Goal: Transaction & Acquisition: Purchase product/service

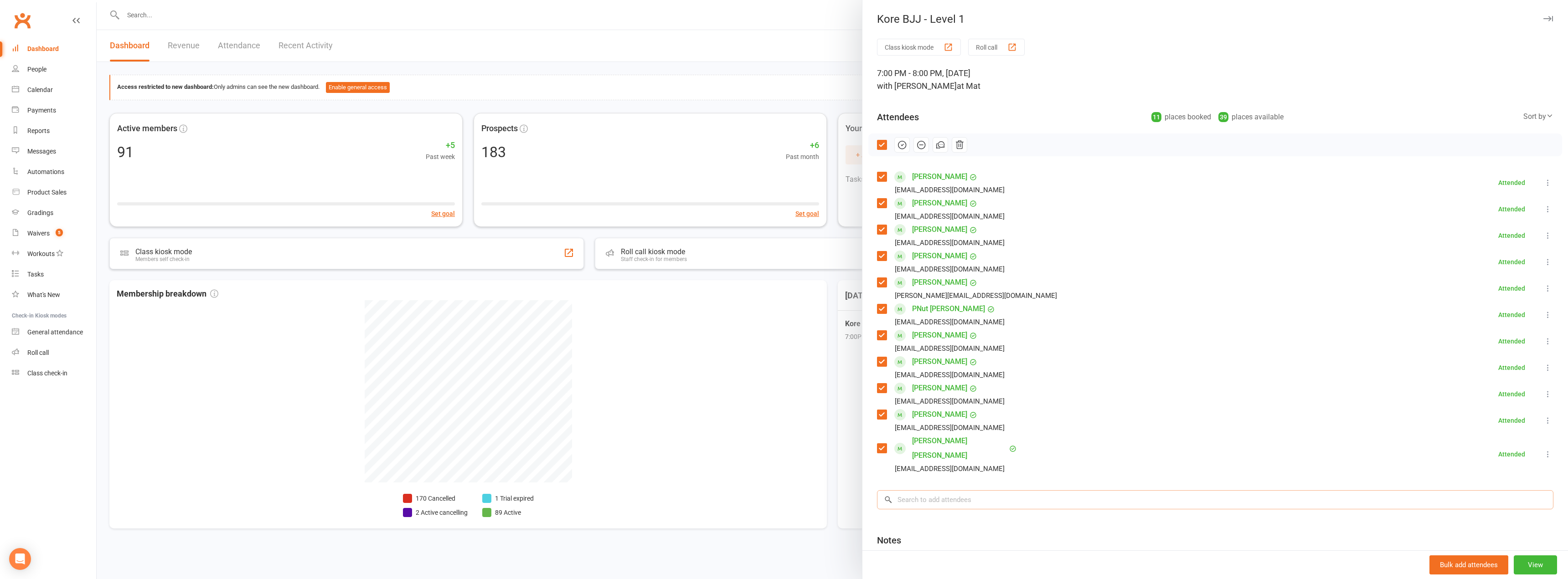
click at [994, 492] on input "search" at bounding box center [1215, 499] width 677 height 19
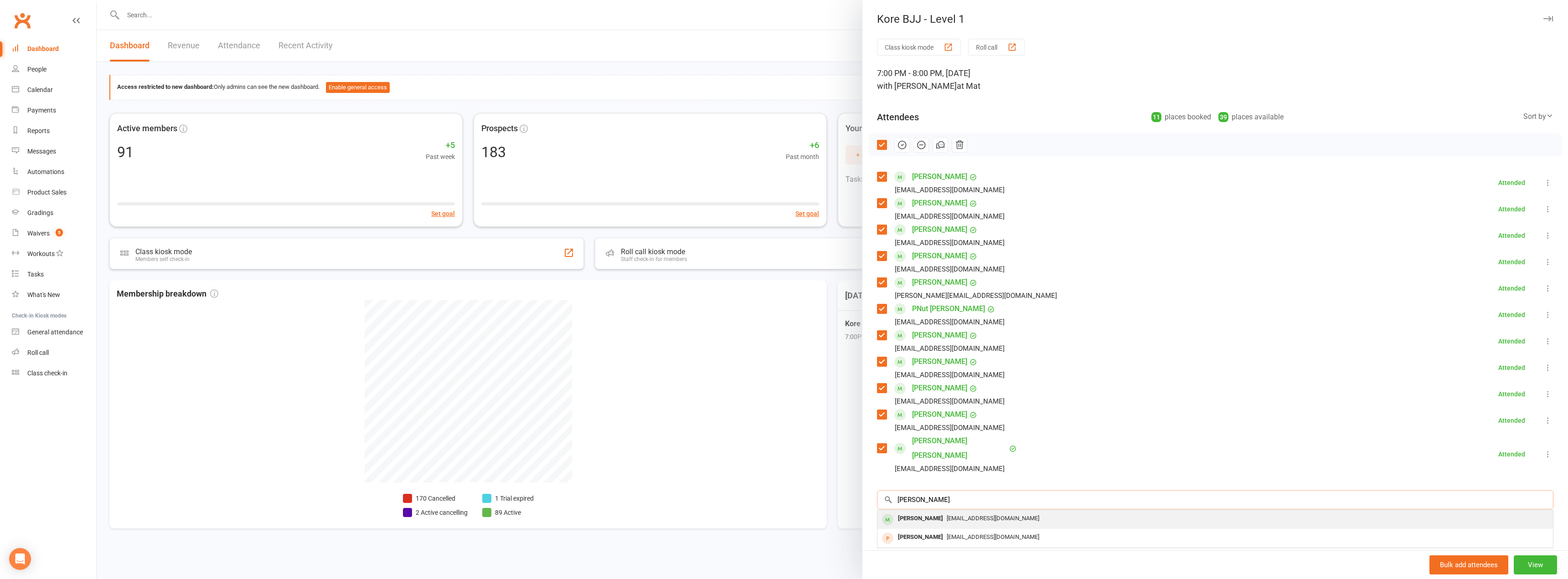
type input "[PERSON_NAME]"
click at [947, 514] on span "[EMAIL_ADDRESS][DOMAIN_NAME]" at bounding box center [993, 518] width 92 height 7
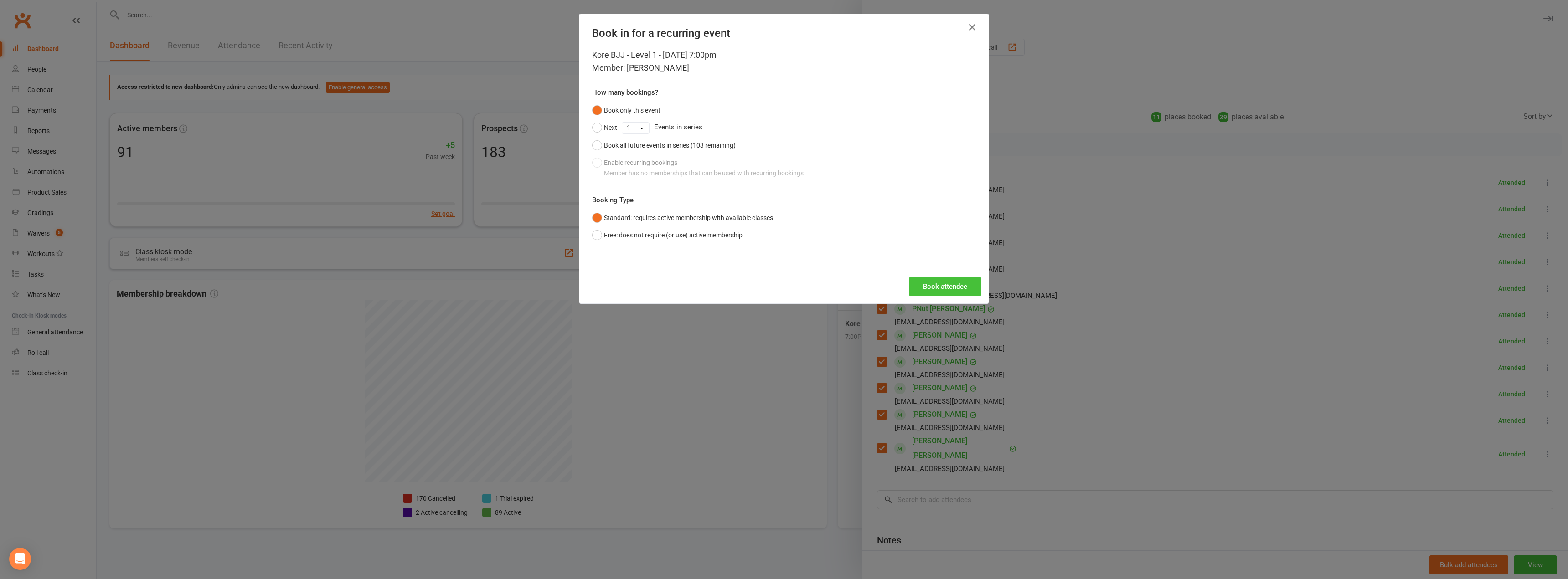
click at [916, 283] on button "Book attendee" at bounding box center [945, 286] width 73 height 19
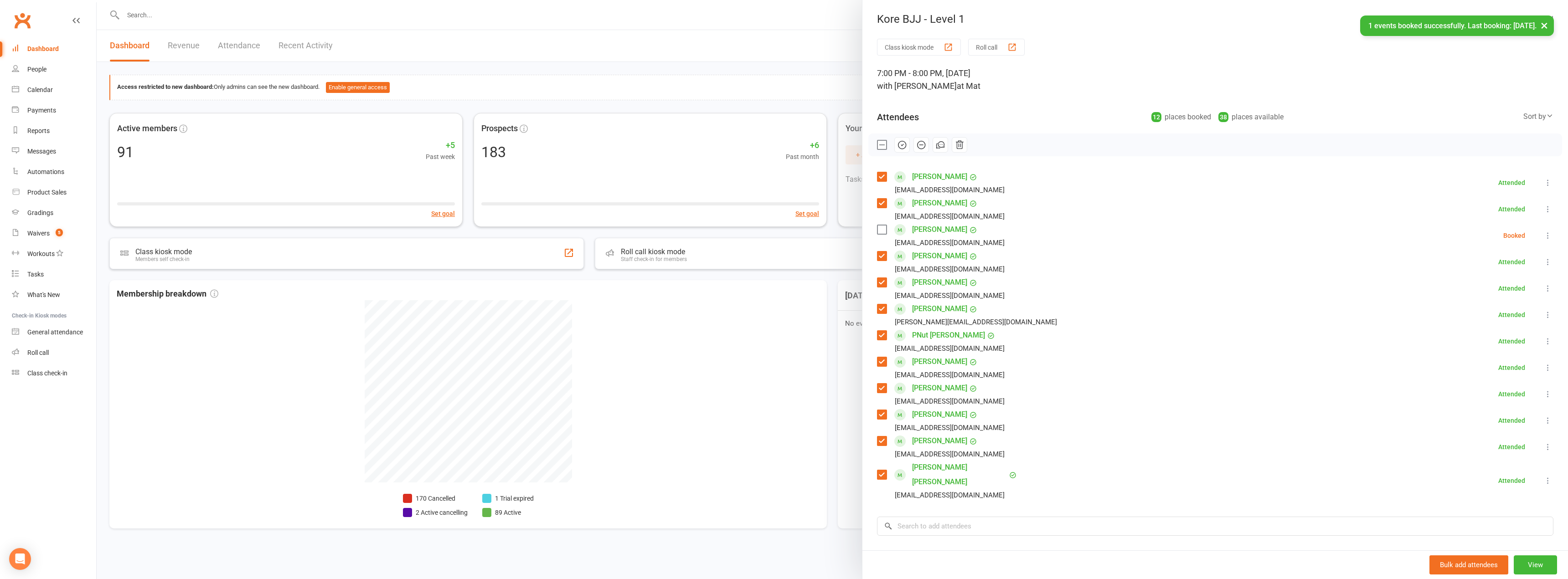
click at [1543, 236] on icon at bounding box center [1548, 235] width 9 height 9
click at [1467, 291] on link "Check in" at bounding box center [1499, 290] width 107 height 18
click at [625, 45] on div at bounding box center [832, 289] width 1472 height 579
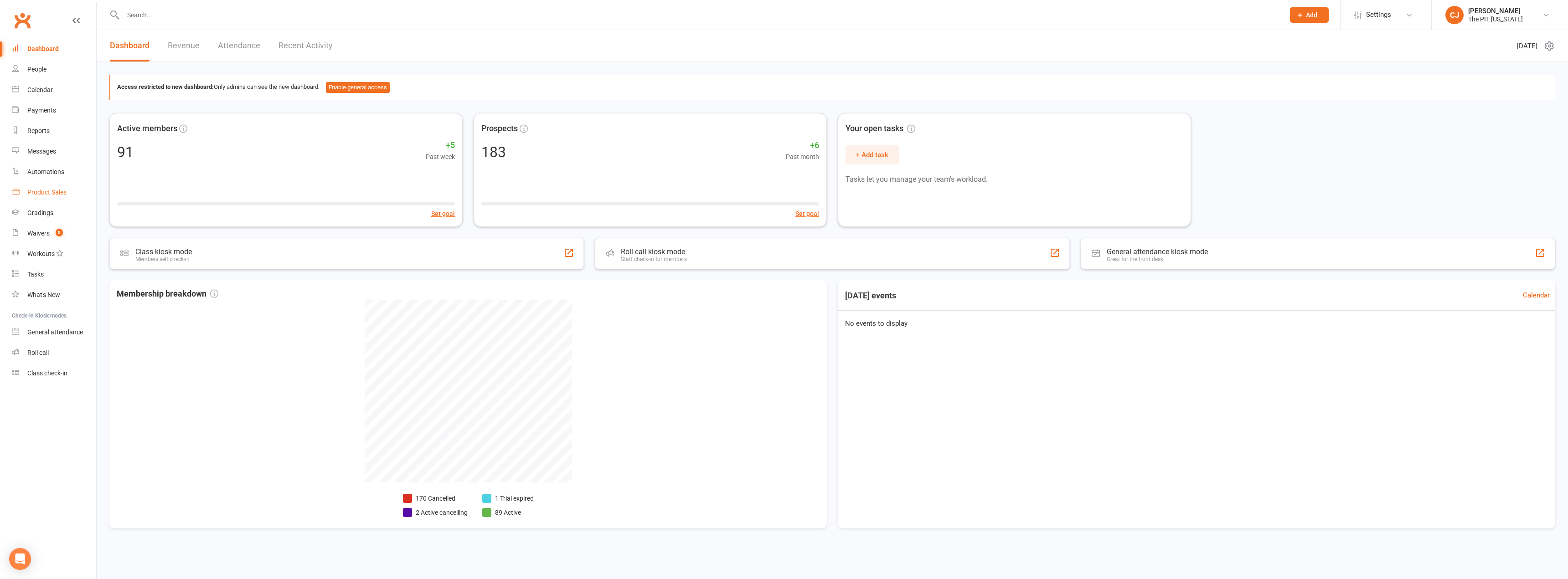
click at [54, 194] on div "Product Sales" at bounding box center [47, 192] width 39 height 7
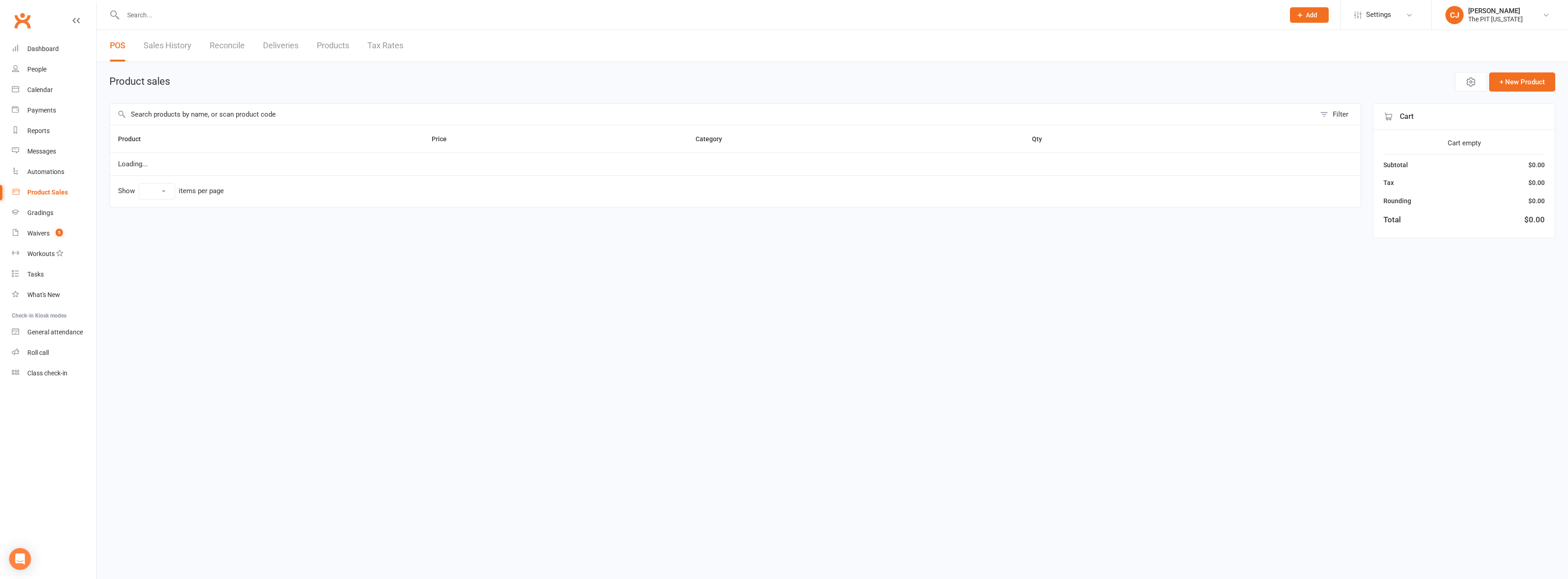
select select "100"
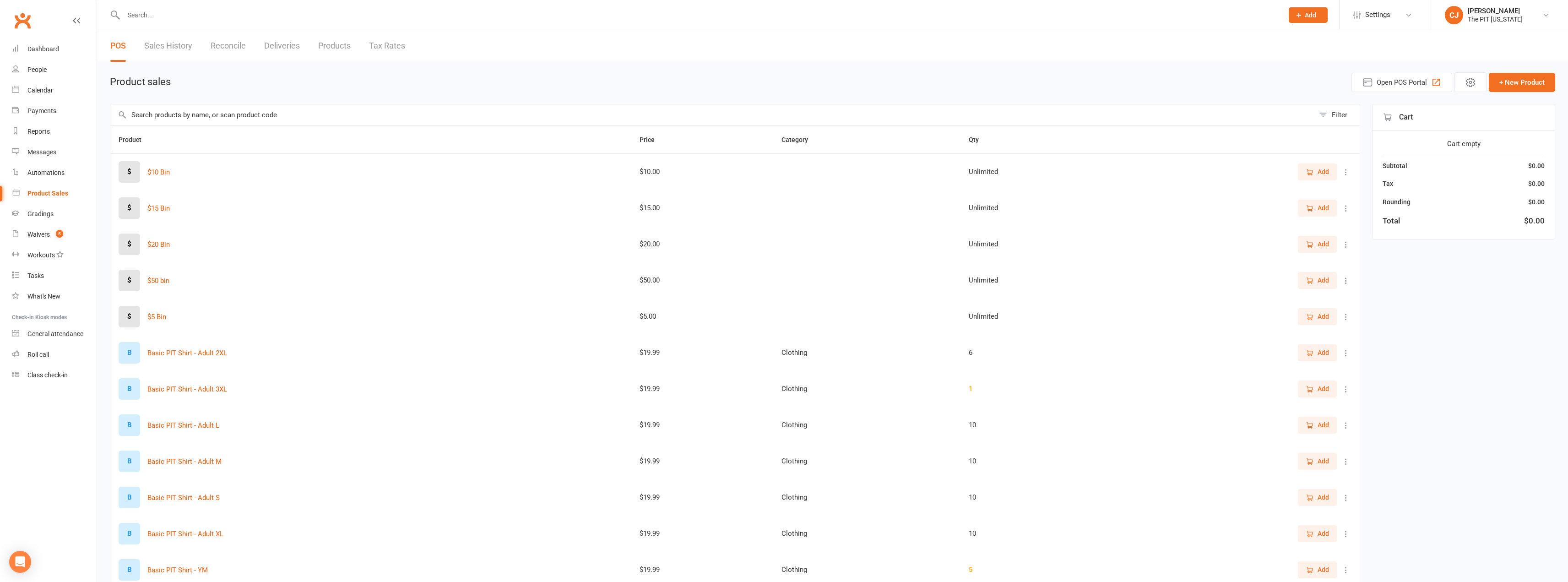
click at [330, 43] on link "Products" at bounding box center [335, 46] width 33 height 31
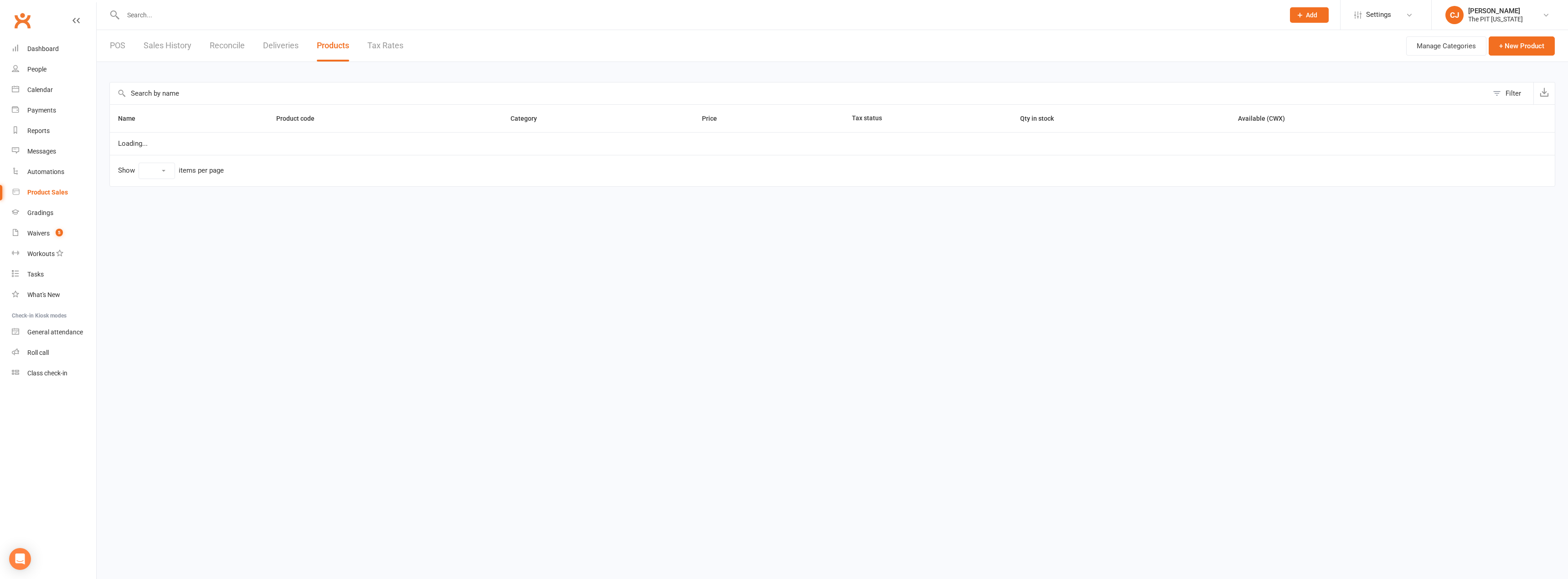
select select "100"
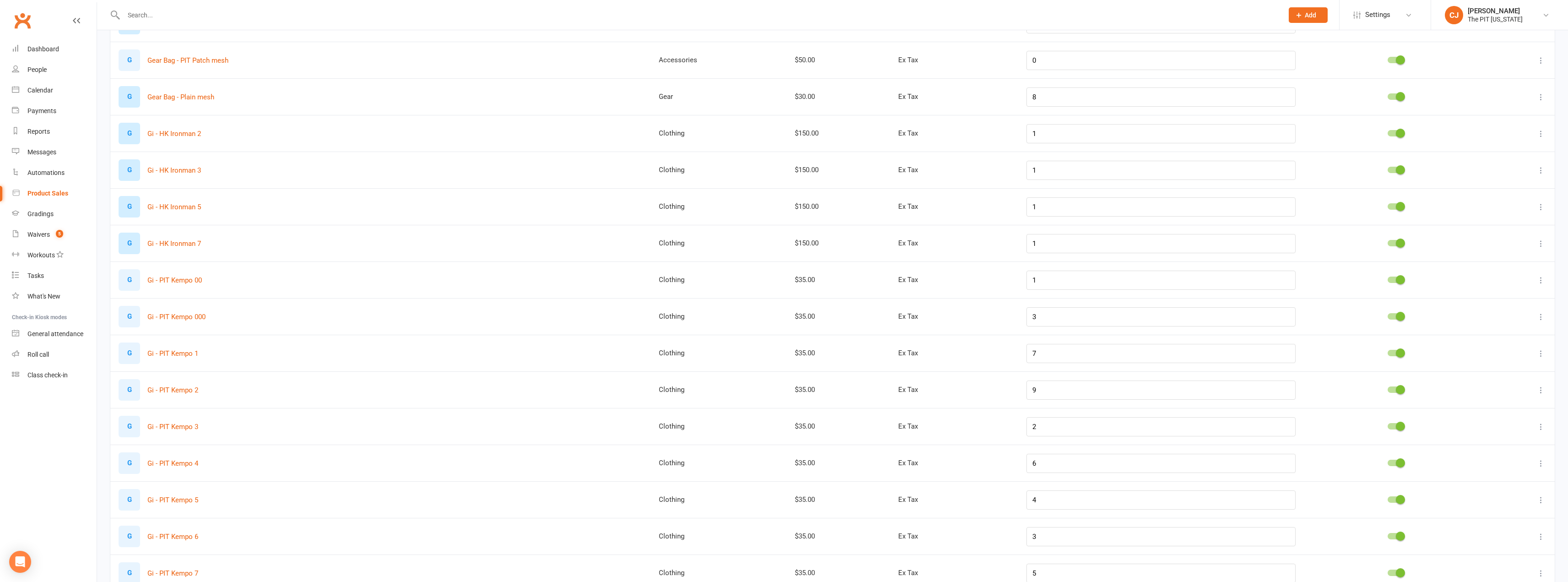
scroll to position [1374, 0]
drag, startPoint x: 1062, startPoint y: 427, endPoint x: 1026, endPoint y: 426, distance: 36.0
click at [1026, 426] on tr "G Gi - PIT Kempo 3 Clothing $35.00 Ex Tax 2" at bounding box center [832, 426] width 1444 height 37
type input "3"
drag, startPoint x: 1062, startPoint y: 391, endPoint x: 1009, endPoint y: 386, distance: 53.2
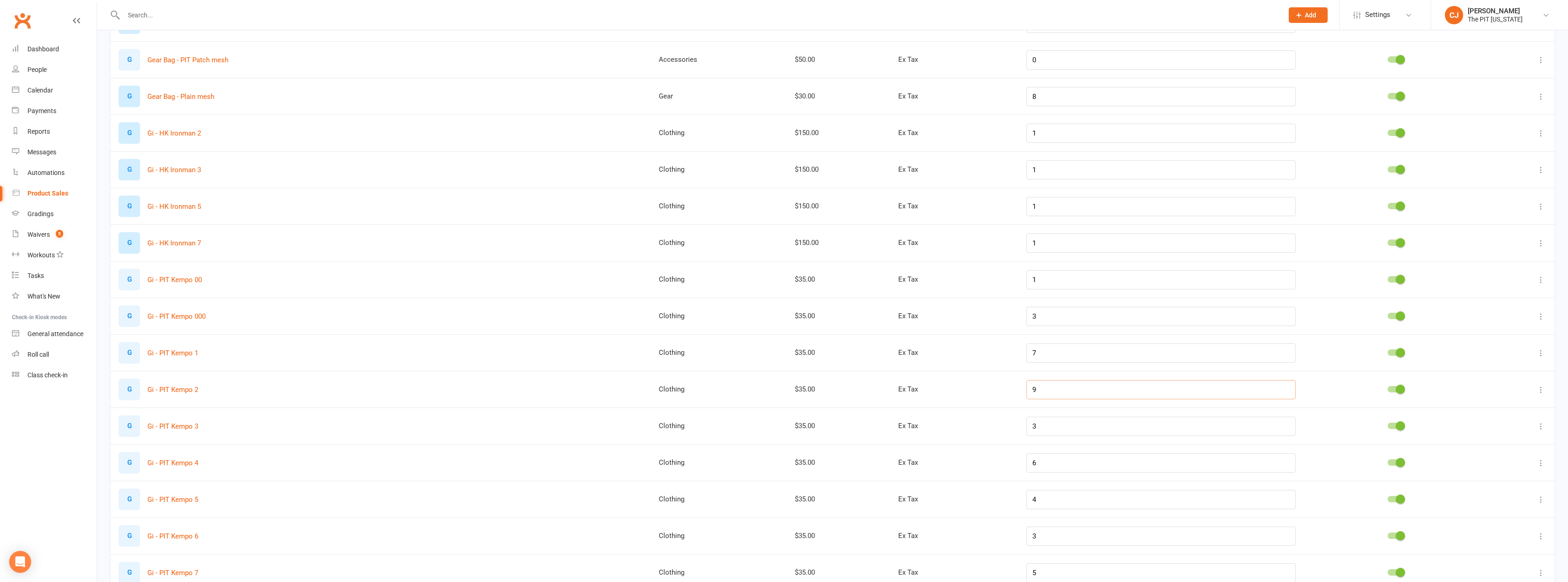
click at [1009, 386] on tr "G Gi - PIT Kempo 2 Clothing $35.00 Ex Tax 9" at bounding box center [832, 389] width 1444 height 37
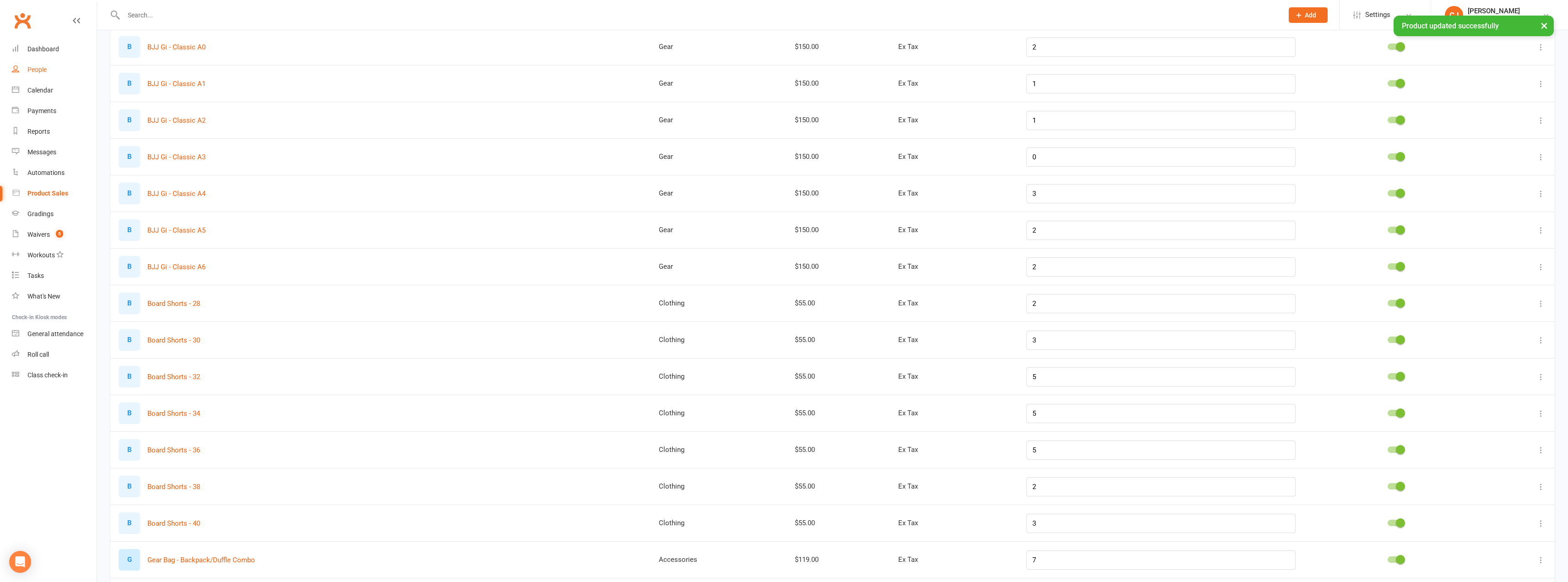
scroll to position [733, 0]
type input "8"
click at [57, 50] on div "Dashboard" at bounding box center [43, 48] width 31 height 7
